Goal: Transaction & Acquisition: Purchase product/service

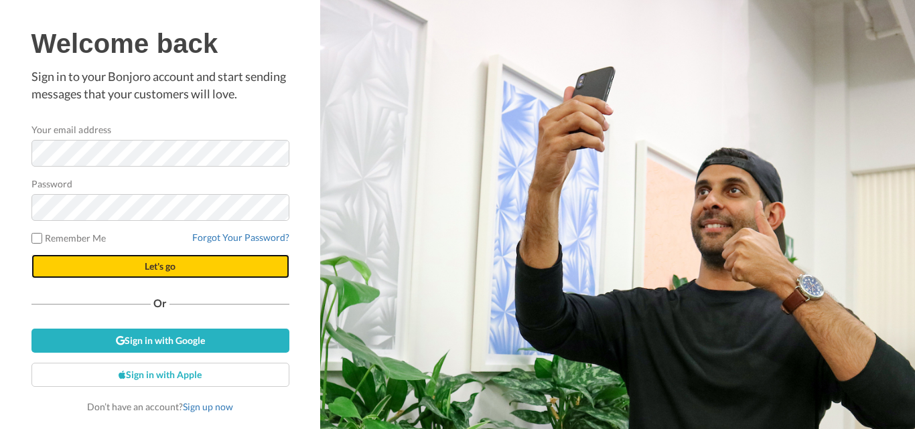
click at [129, 268] on button "Let's go" at bounding box center [160, 266] width 258 height 24
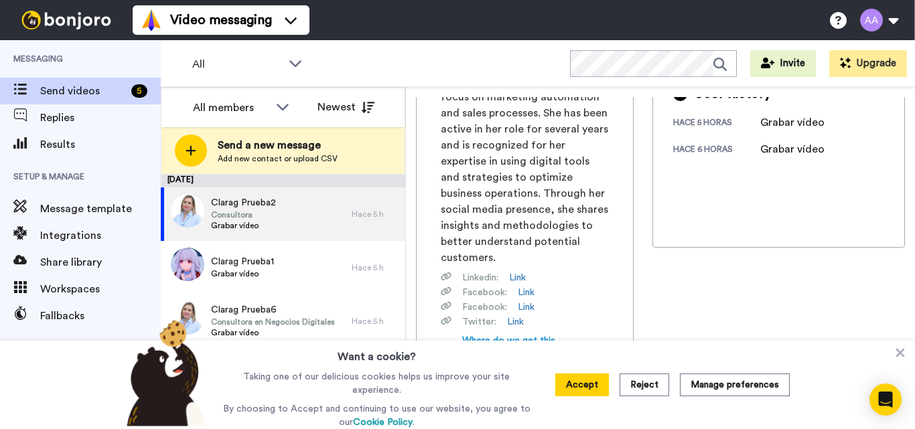
scroll to position [201, 0]
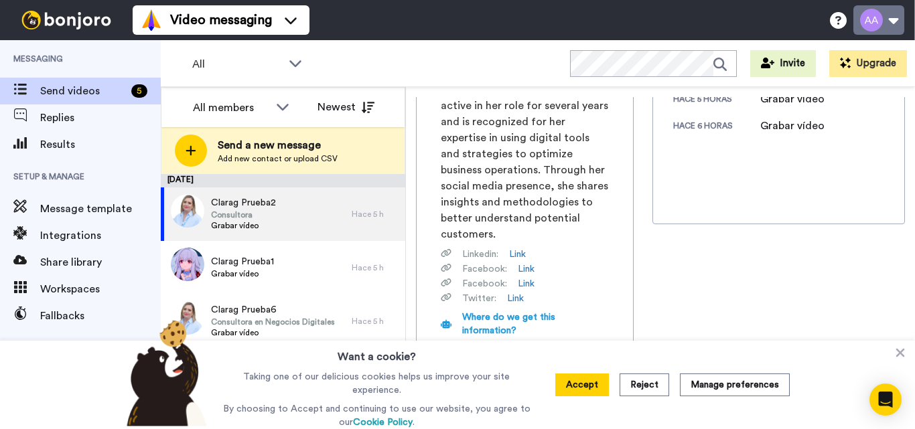
click at [893, 17] on button at bounding box center [878, 19] width 51 height 29
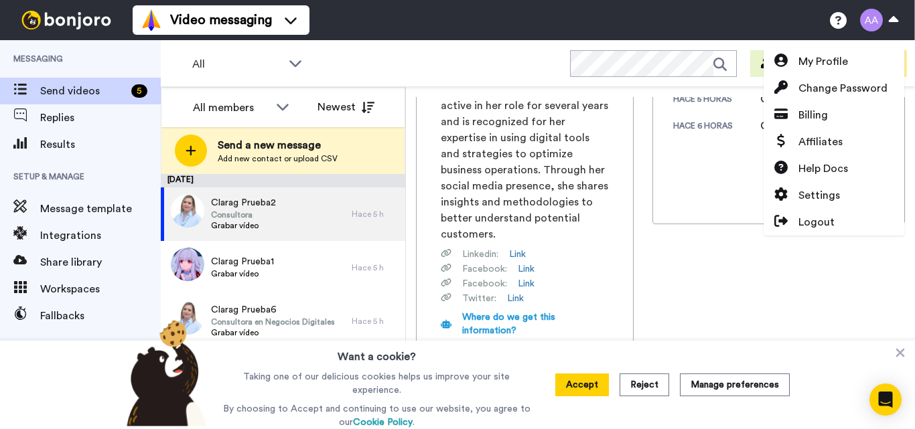
click at [784, 284] on div "Clarag Prueba2 Consultora clarag.prueba2@gmail.com Record Clara Guzmán Afonso i…" at bounding box center [660, 261] width 489 height 328
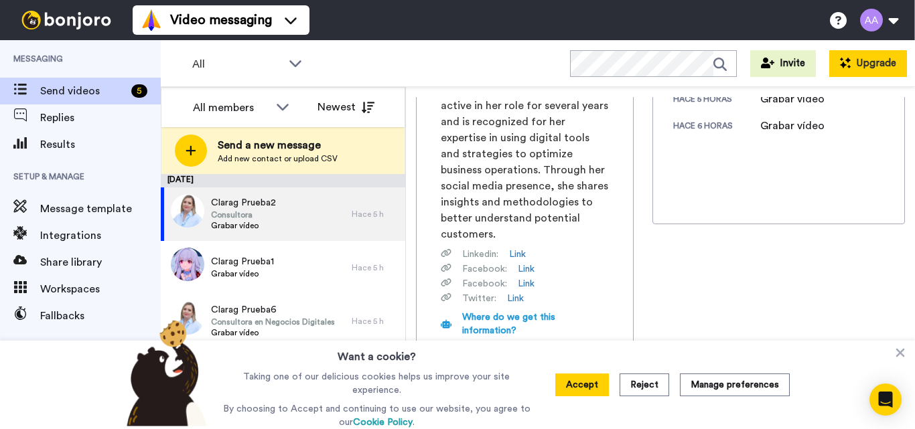
click at [875, 61] on button "Upgrade" at bounding box center [868, 63] width 78 height 27
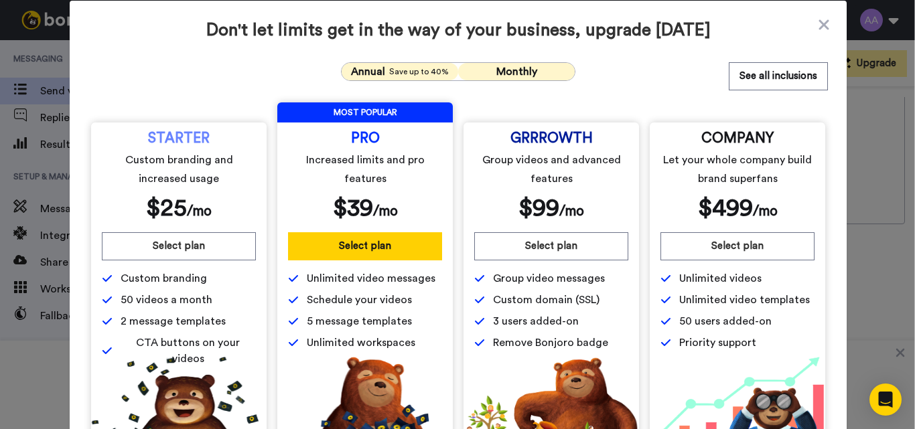
click at [389, 71] on span "Save up to 40%" at bounding box center [419, 71] width 60 height 11
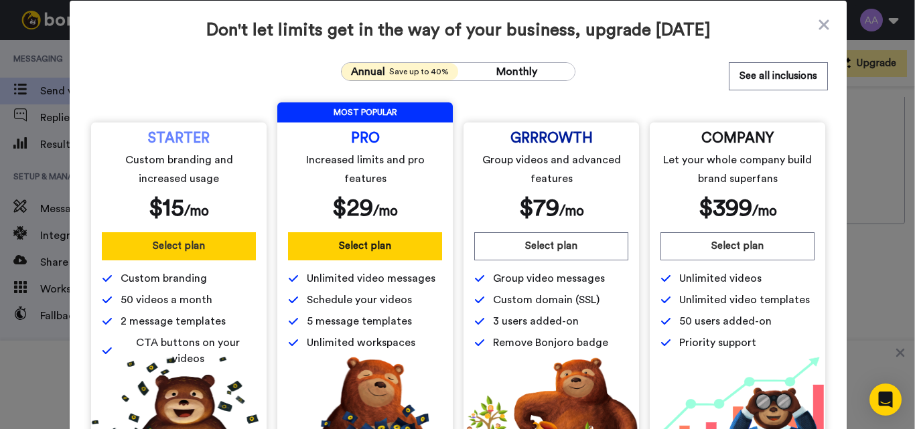
scroll to position [64, 0]
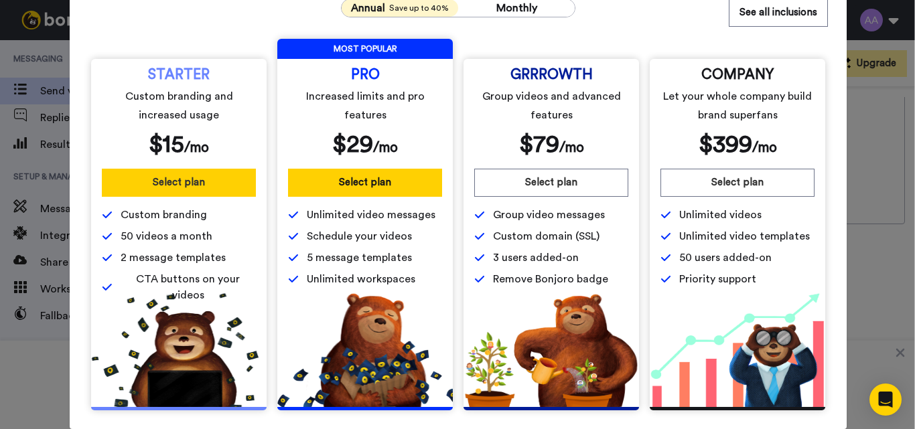
click at [165, 180] on button "Select plan" at bounding box center [179, 183] width 154 height 28
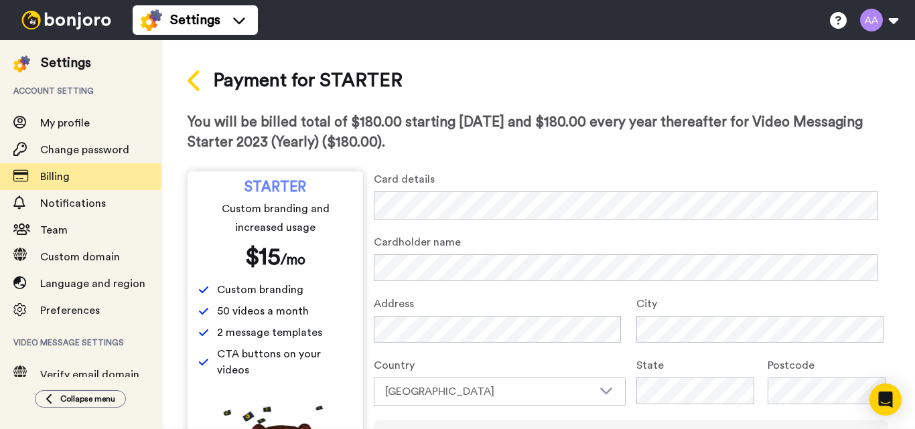
click at [190, 79] on icon at bounding box center [193, 80] width 12 height 21
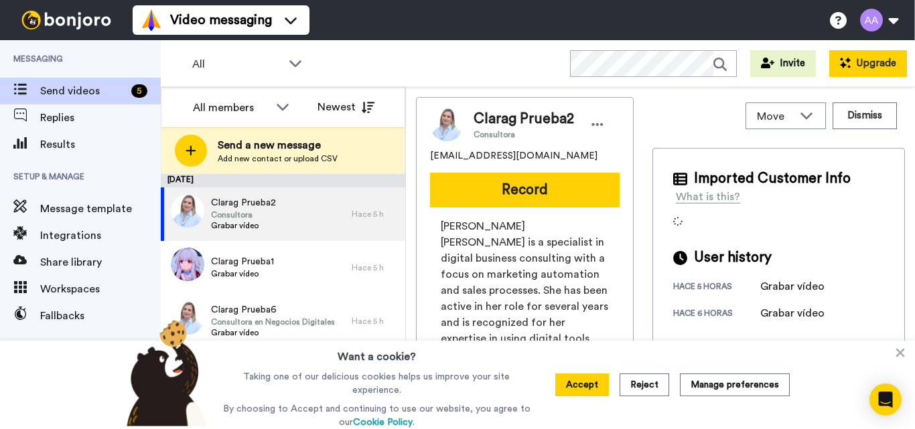
click at [871, 63] on button "Upgrade" at bounding box center [868, 63] width 78 height 27
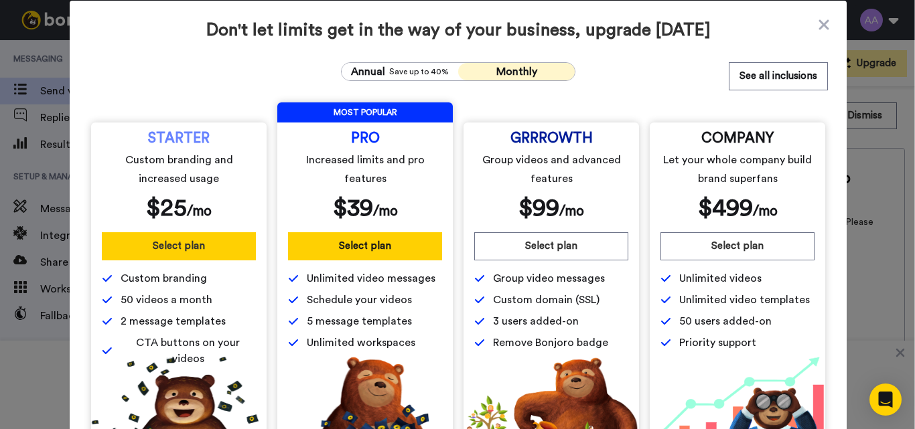
click at [172, 242] on button "Select plan" at bounding box center [179, 246] width 154 height 28
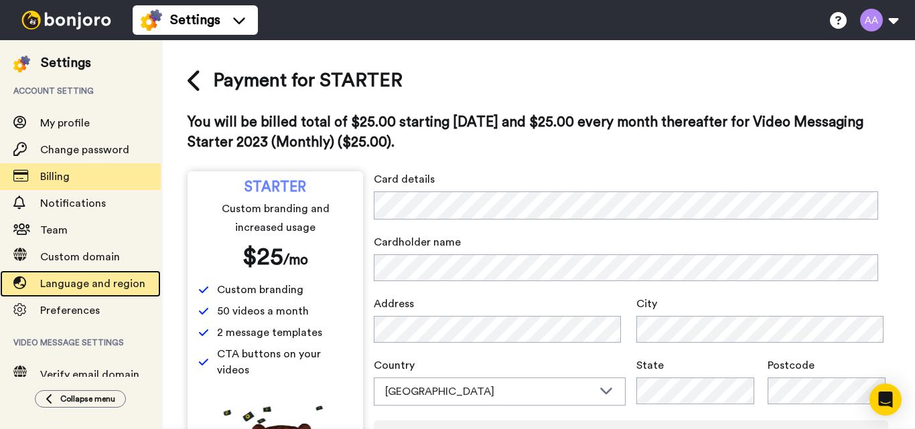
click at [94, 284] on span "Language and region" at bounding box center [92, 284] width 105 height 11
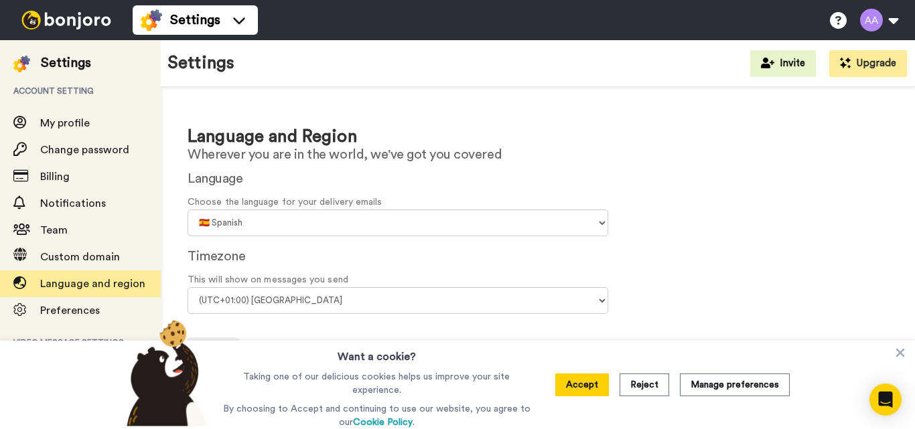
click at [591, 383] on button "Accept" at bounding box center [582, 385] width 54 height 23
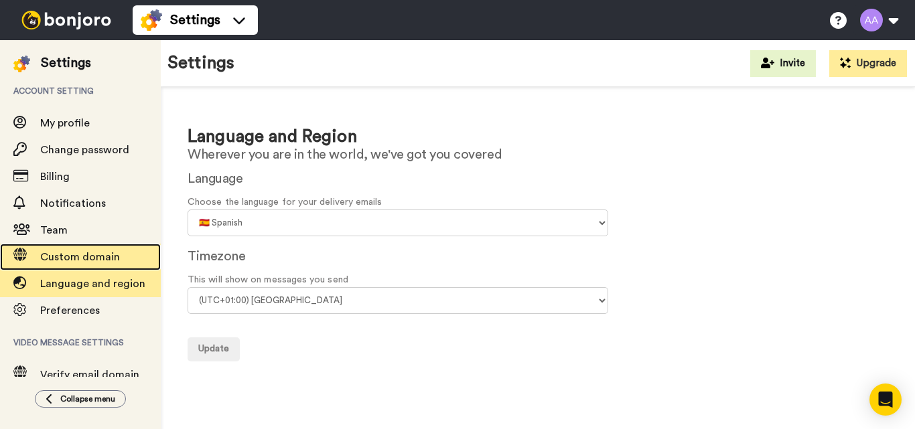
click at [102, 257] on span "Custom domain" at bounding box center [80, 257] width 80 height 11
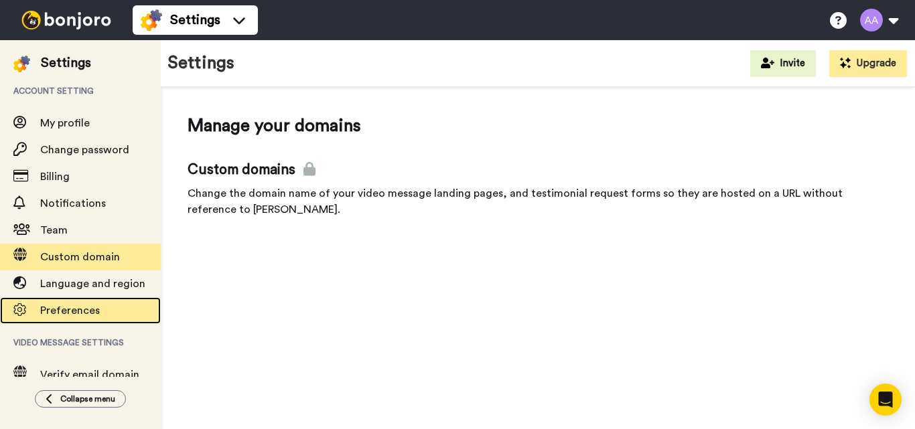
click at [80, 311] on span "Preferences" at bounding box center [70, 310] width 60 height 11
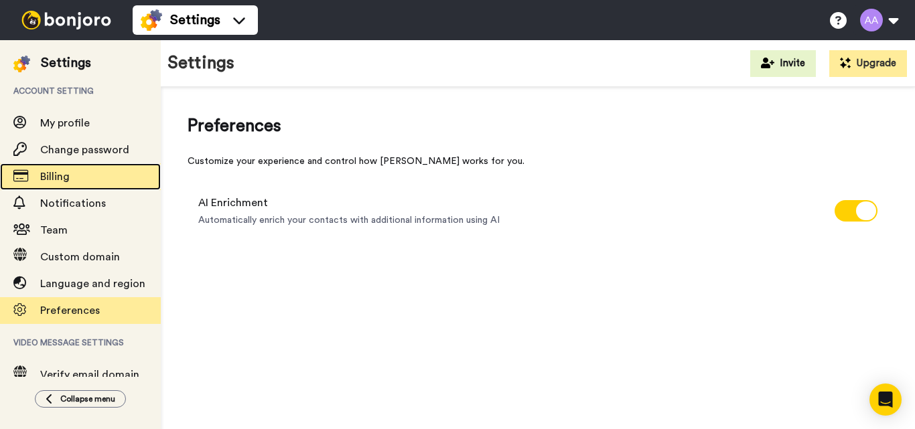
click at [76, 177] on span "Billing" at bounding box center [100, 177] width 121 height 16
click at [60, 179] on span "Billing" at bounding box center [54, 176] width 29 height 11
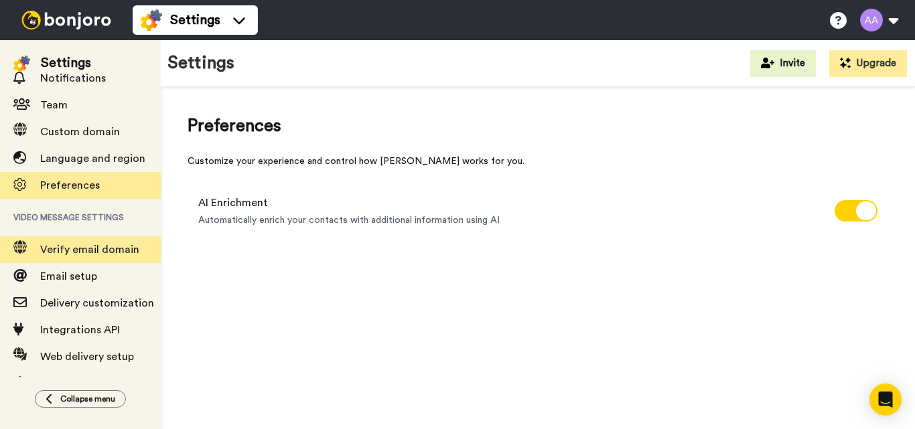
scroll to position [134, 0]
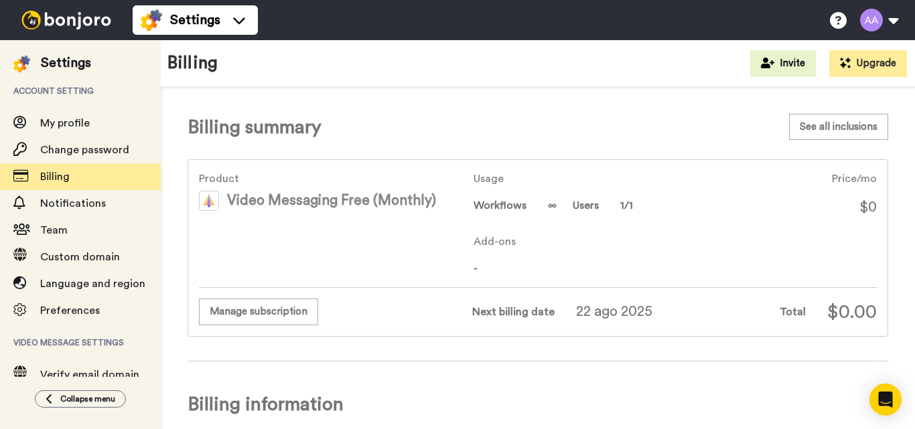
scroll to position [67, 0]
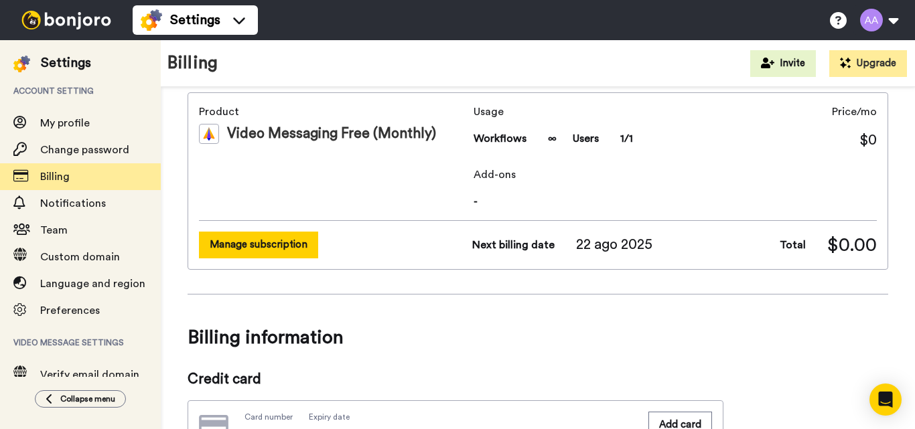
click at [271, 242] on button "Manage subscription" at bounding box center [258, 245] width 119 height 26
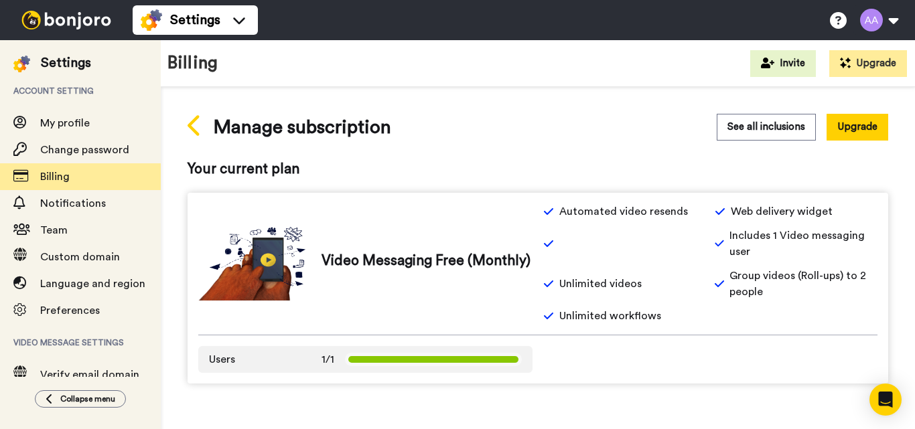
click at [197, 123] on icon at bounding box center [194, 125] width 15 height 23
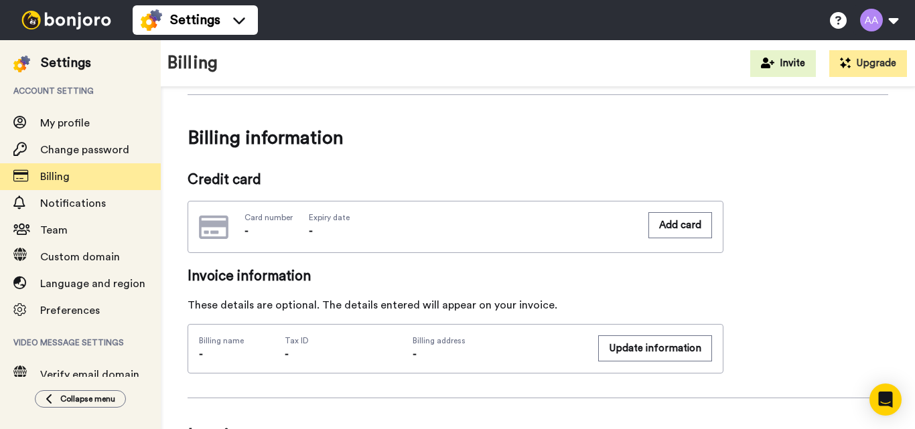
scroll to position [268, 0]
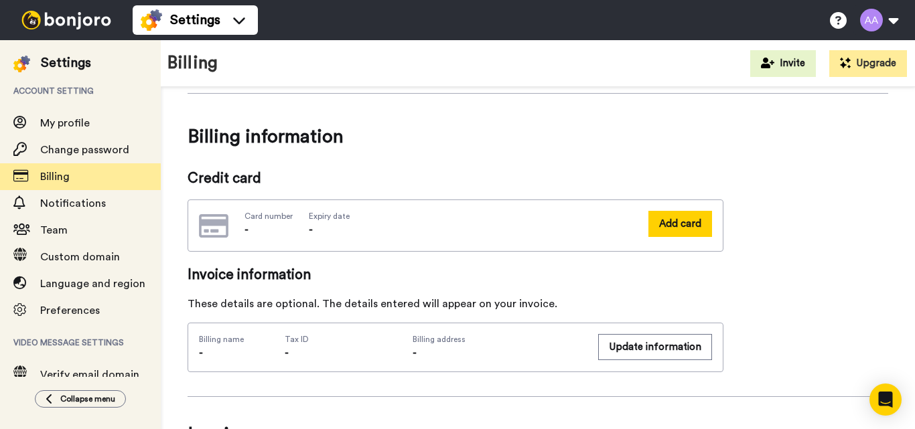
click at [694, 218] on button "Add card" at bounding box center [680, 224] width 64 height 26
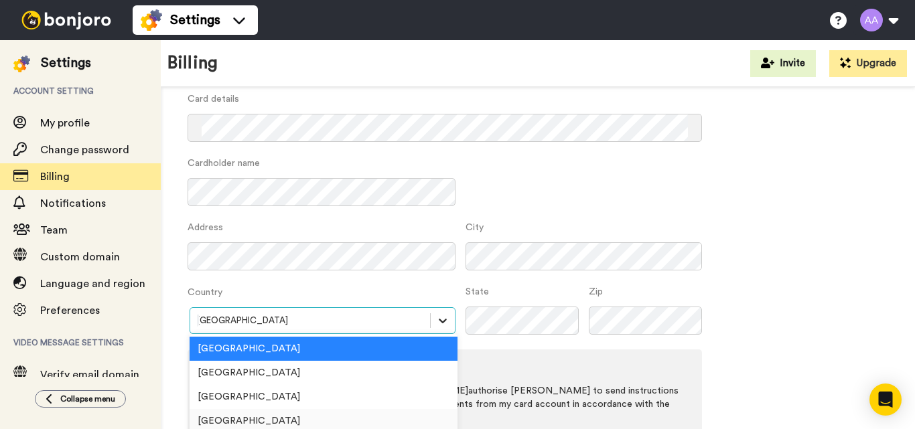
scroll to position [165, 0]
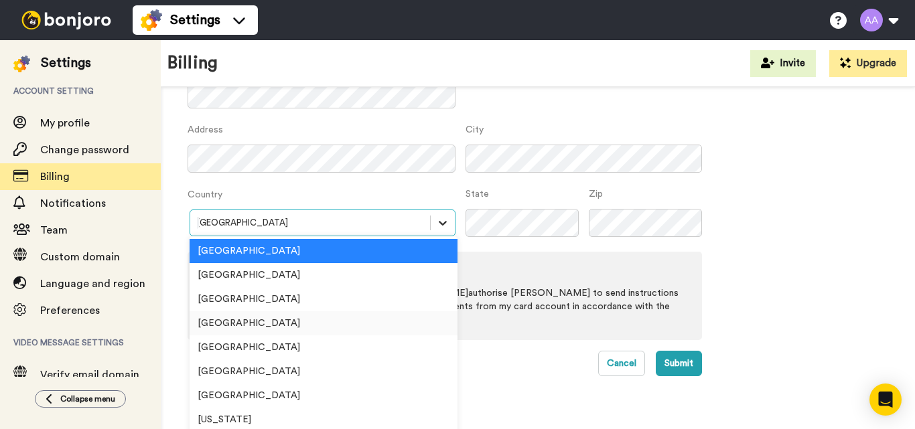
click at [440, 236] on div "option [GEOGRAPHIC_DATA] focused, 4 of 250. 250 results available. Use Up and D…" at bounding box center [321, 223] width 268 height 27
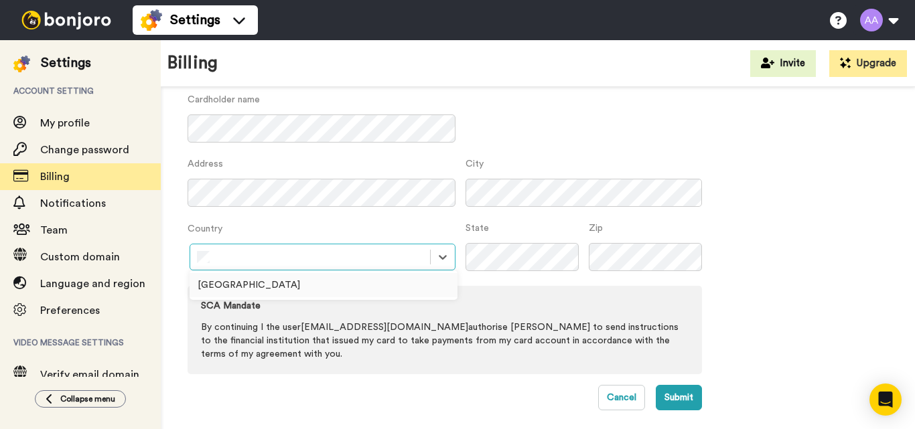
scroll to position [131, 0]
click at [210, 284] on div "Spain" at bounding box center [323, 285] width 268 height 24
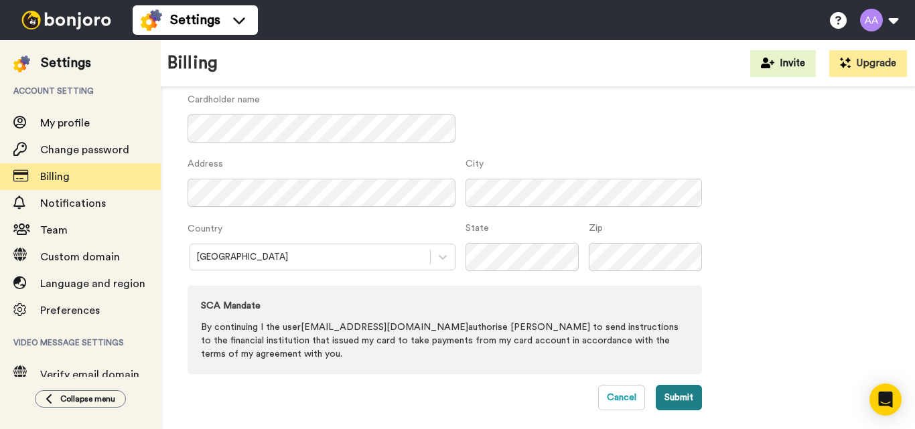
click at [685, 397] on button "Submit" at bounding box center [679, 397] width 46 height 25
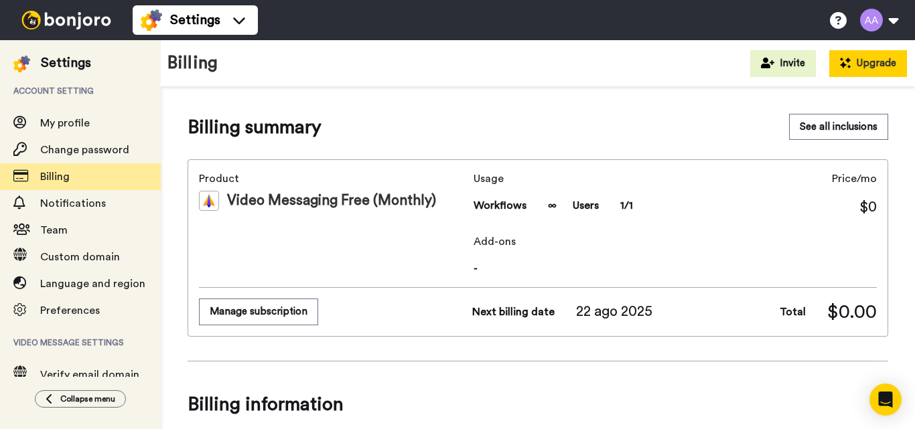
drag, startPoint x: 885, startPoint y: 62, endPoint x: 823, endPoint y: 105, distance: 75.0
click at [885, 63] on button "Upgrade" at bounding box center [868, 63] width 78 height 27
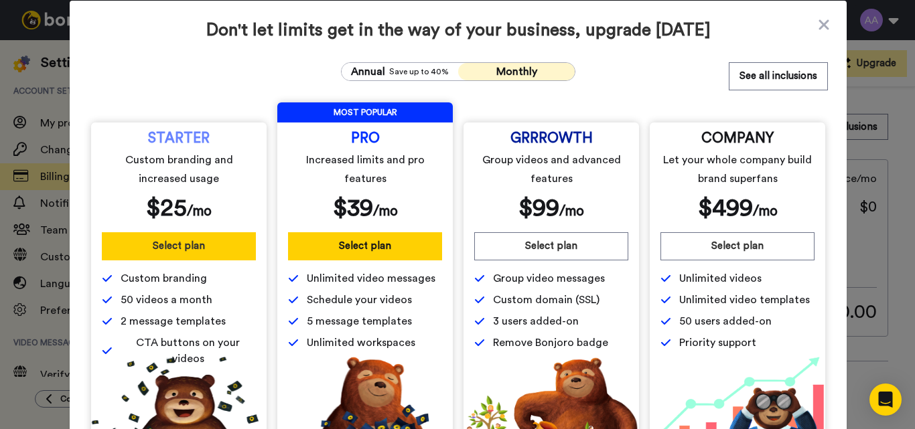
click at [158, 246] on button "Select plan" at bounding box center [179, 246] width 154 height 28
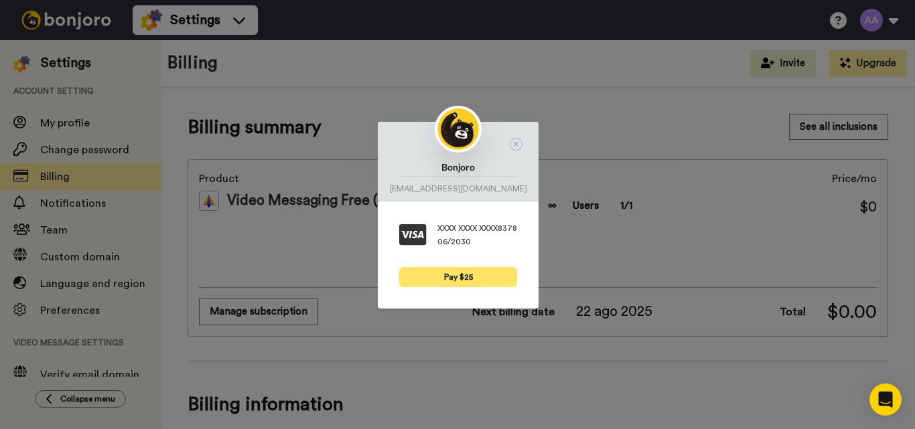
click at [450, 279] on button "Pay $25" at bounding box center [458, 277] width 118 height 20
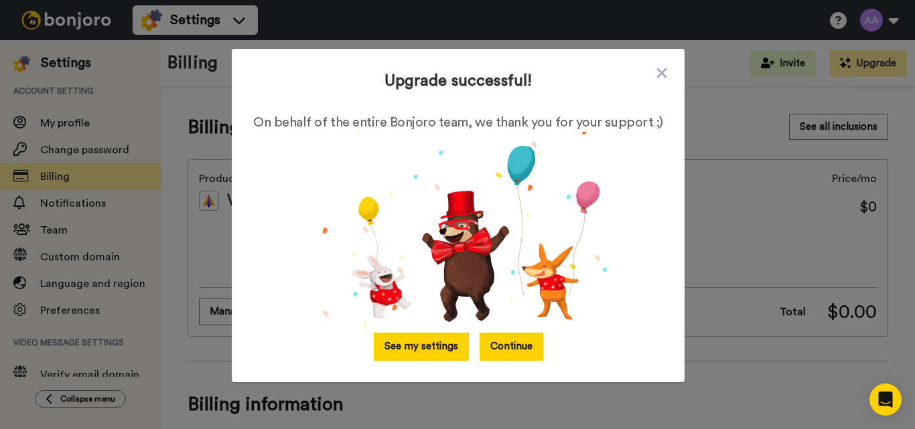
click at [419, 348] on button "See my settings" at bounding box center [421, 347] width 95 height 28
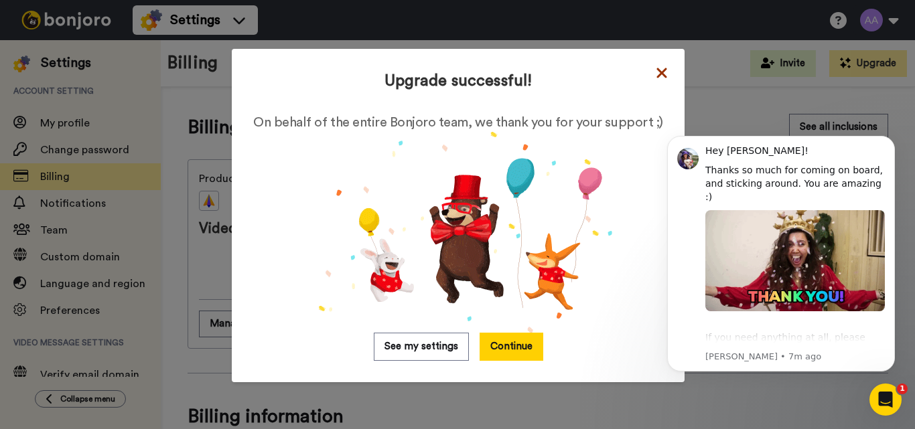
click at [655, 72] on icon at bounding box center [661, 73] width 13 height 16
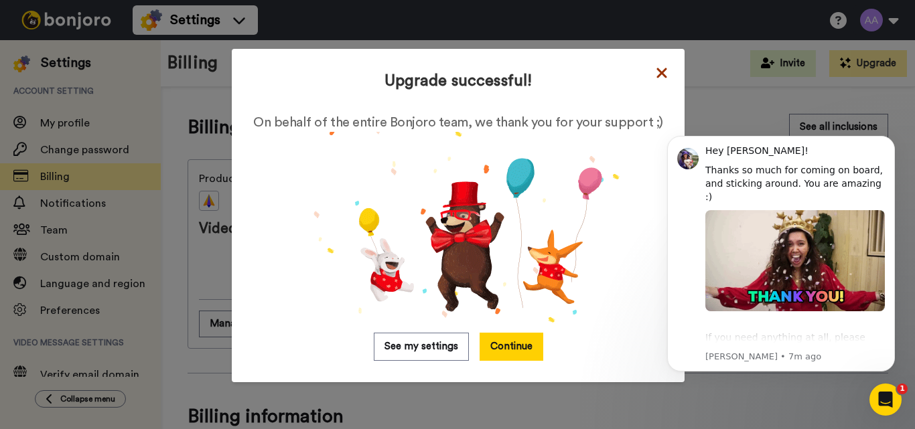
click at [655, 78] on icon at bounding box center [661, 73] width 13 height 16
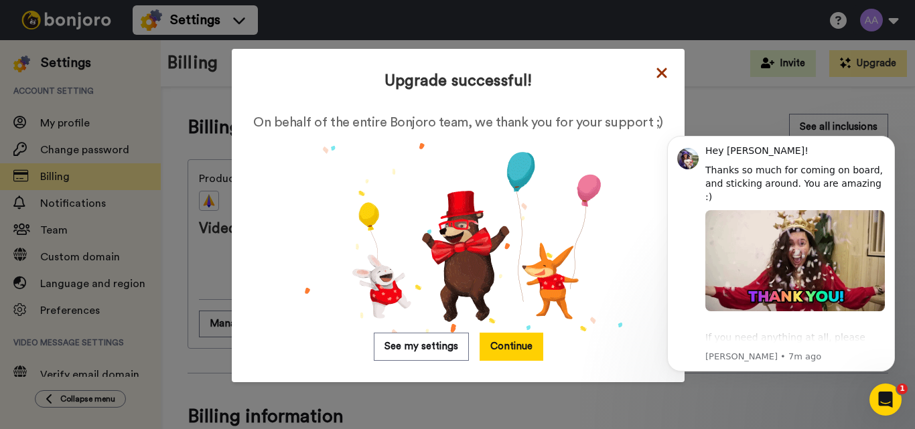
click at [655, 74] on icon at bounding box center [661, 73] width 13 height 16
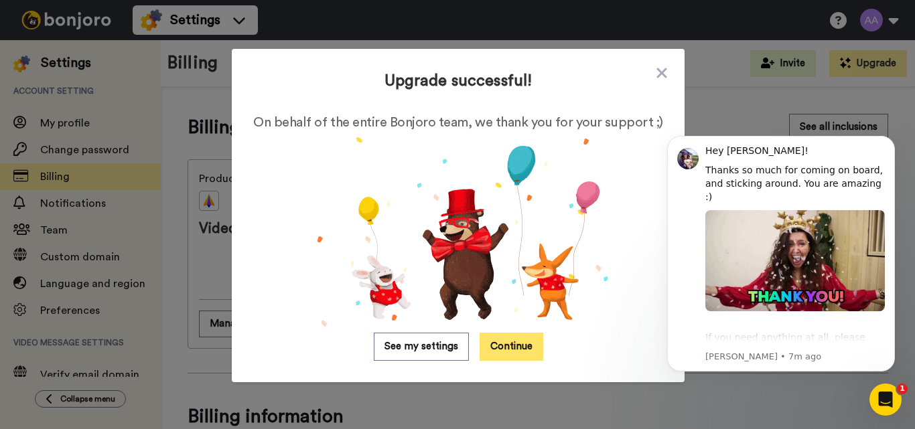
click at [506, 344] on button "Continue" at bounding box center [511, 347] width 64 height 28
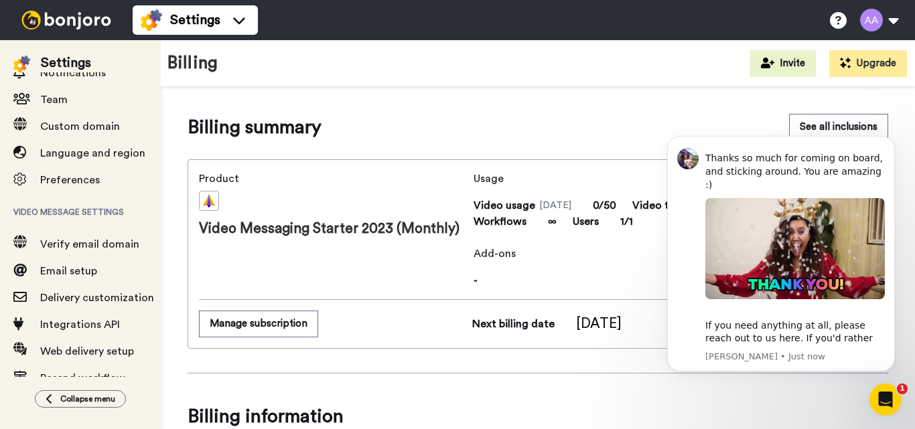
scroll to position [134, 0]
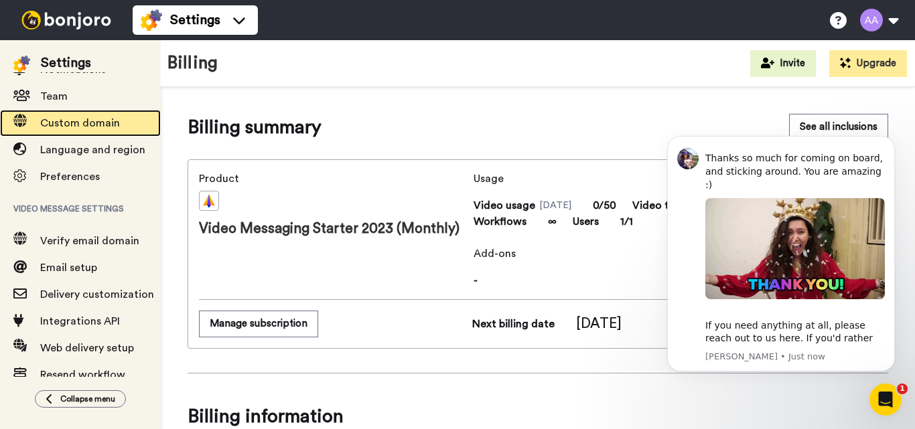
click at [85, 123] on span "Custom domain" at bounding box center [80, 123] width 80 height 11
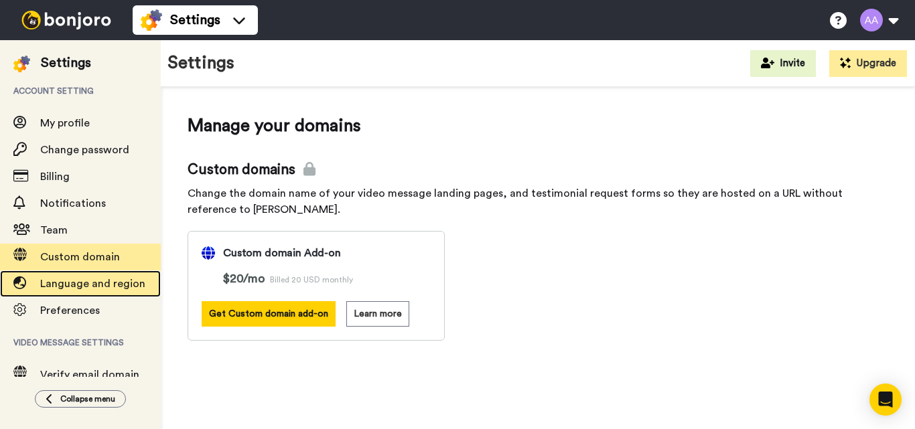
click at [76, 283] on span "Language and region" at bounding box center [92, 284] width 105 height 11
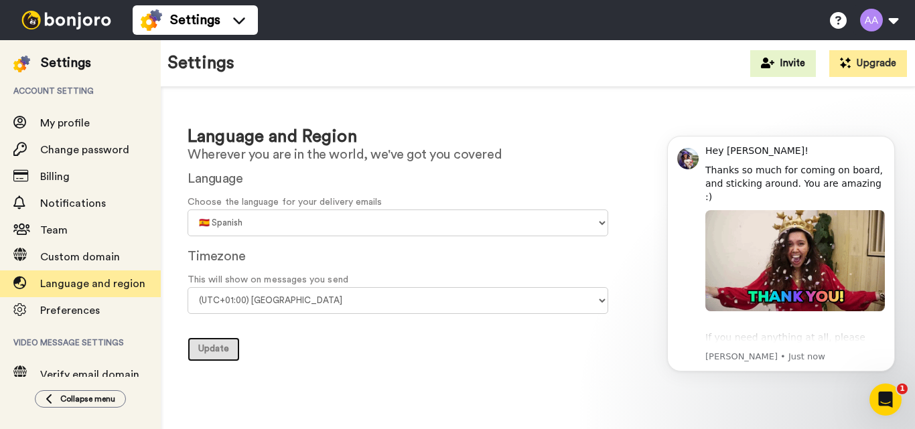
click at [215, 351] on span "Update" at bounding box center [213, 348] width 31 height 9
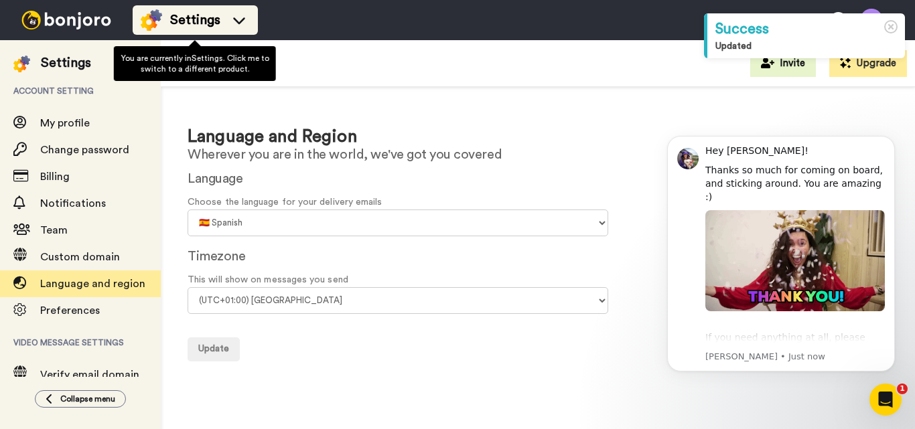
click at [241, 21] on icon at bounding box center [239, 20] width 12 height 7
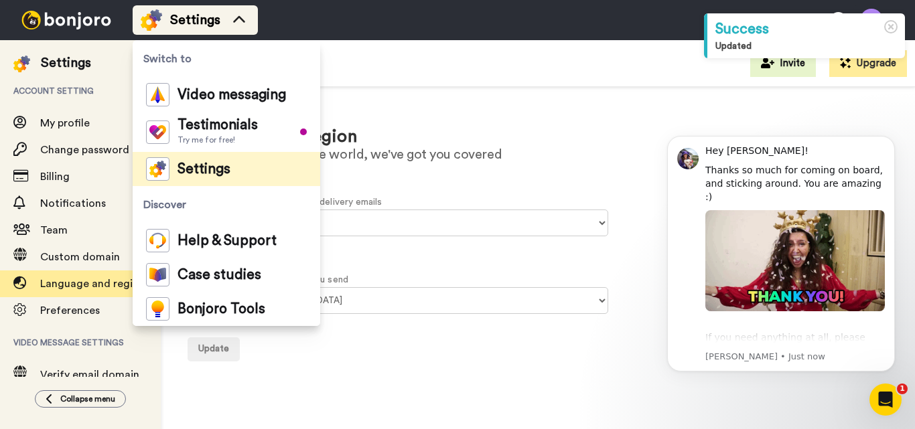
click at [241, 21] on icon at bounding box center [238, 19] width 21 height 13
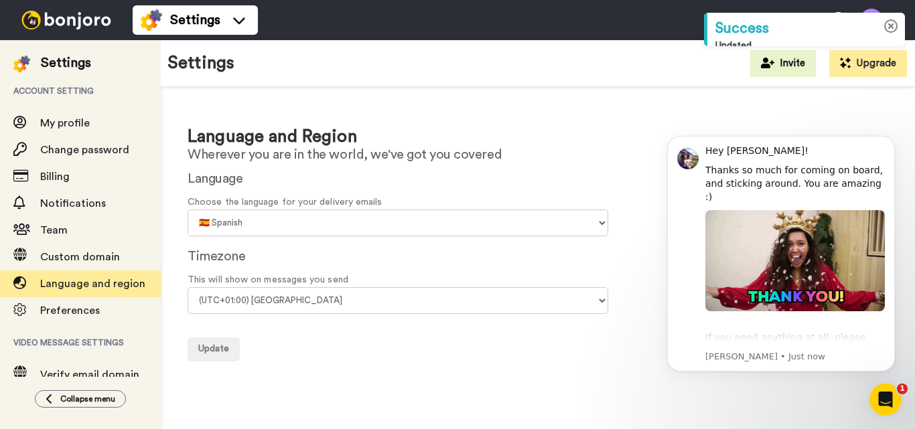
click at [893, 30] on body "Success Updated Settings Switch to Video messaging Testimonials Try me for free…" at bounding box center [457, 214] width 915 height 429
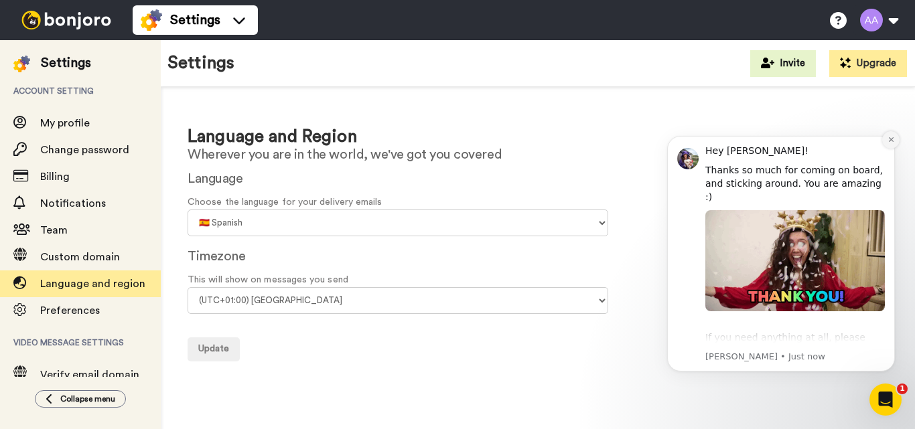
click at [889, 142] on icon "Dismiss notification" at bounding box center [890, 139] width 7 height 7
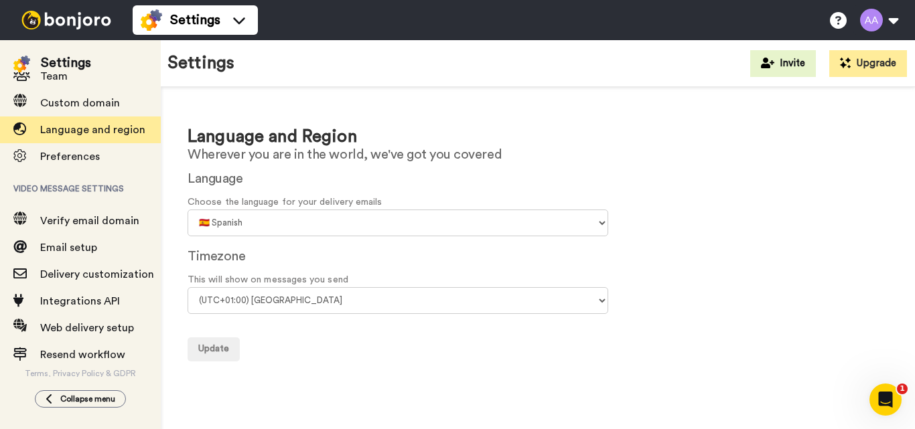
scroll to position [156, 0]
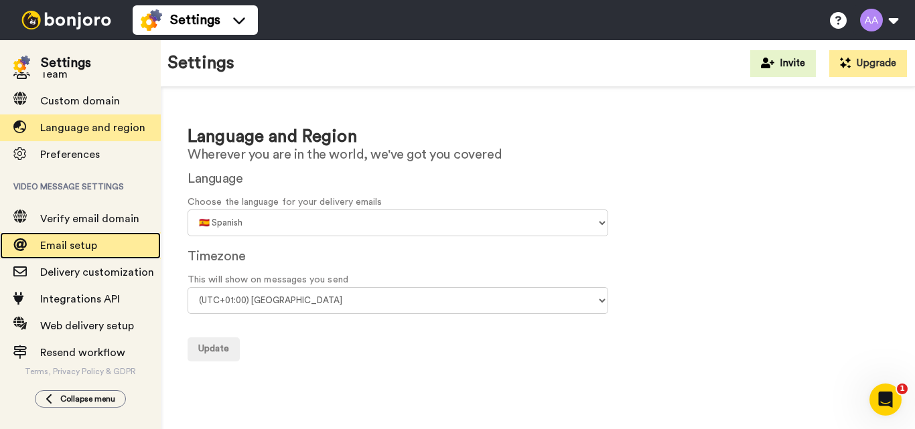
click at [54, 242] on span "Email setup" at bounding box center [68, 245] width 57 height 11
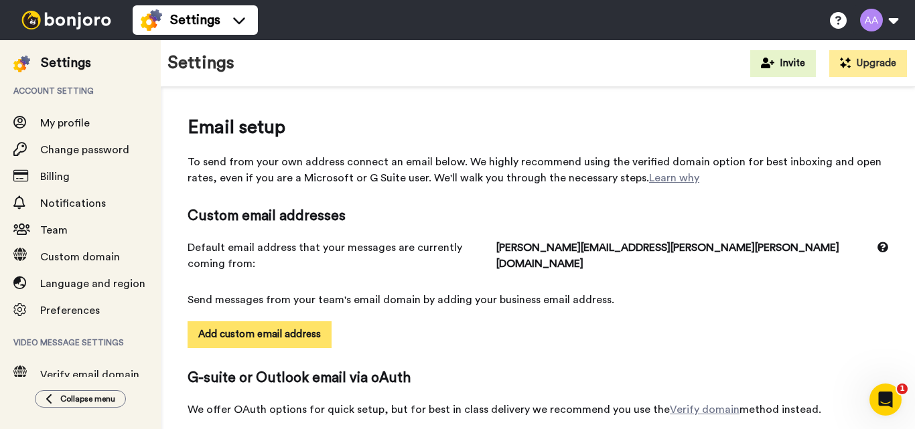
click at [250, 325] on button "Add custom email address" at bounding box center [259, 334] width 144 height 27
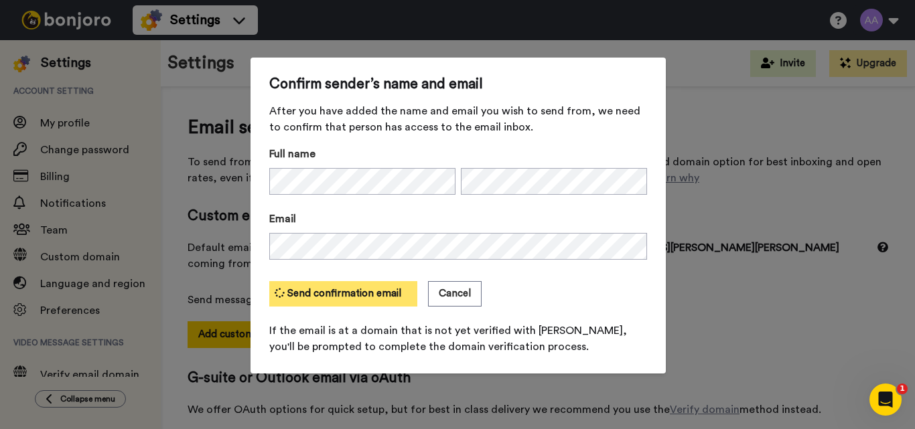
click at [316, 287] on button "Send confirmation email" at bounding box center [343, 293] width 148 height 25
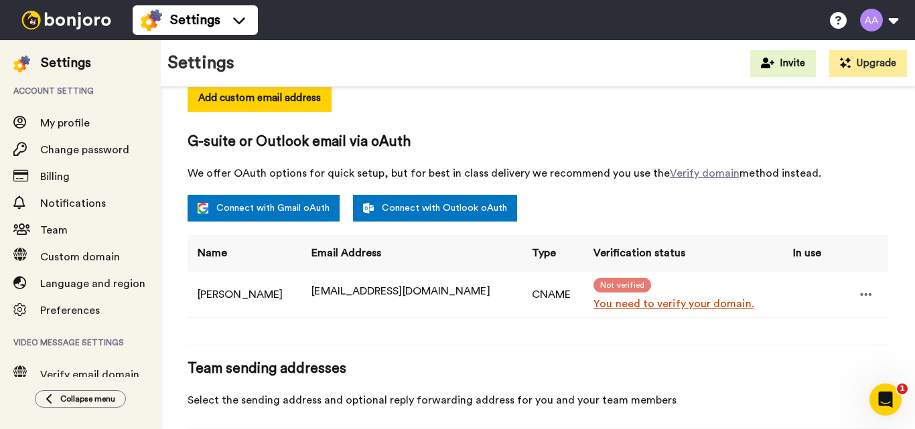
scroll to position [268, 0]
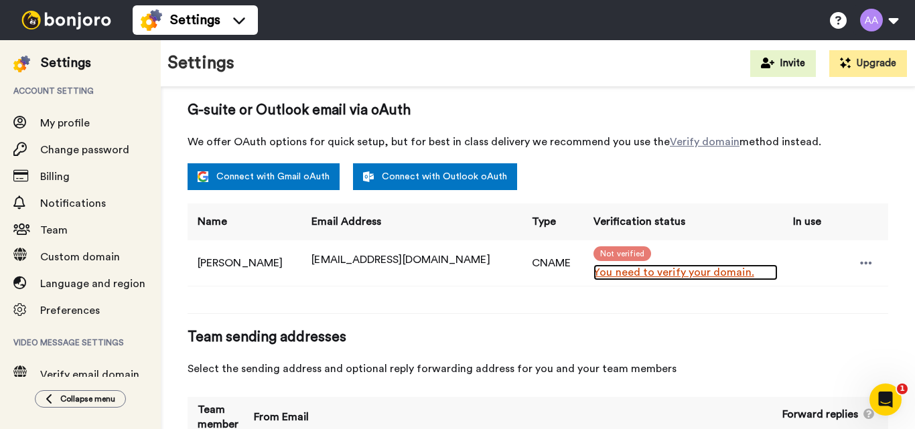
click at [635, 264] on link "You need to verify your domain." at bounding box center [685, 272] width 184 height 16
